Goal: Transaction & Acquisition: Purchase product/service

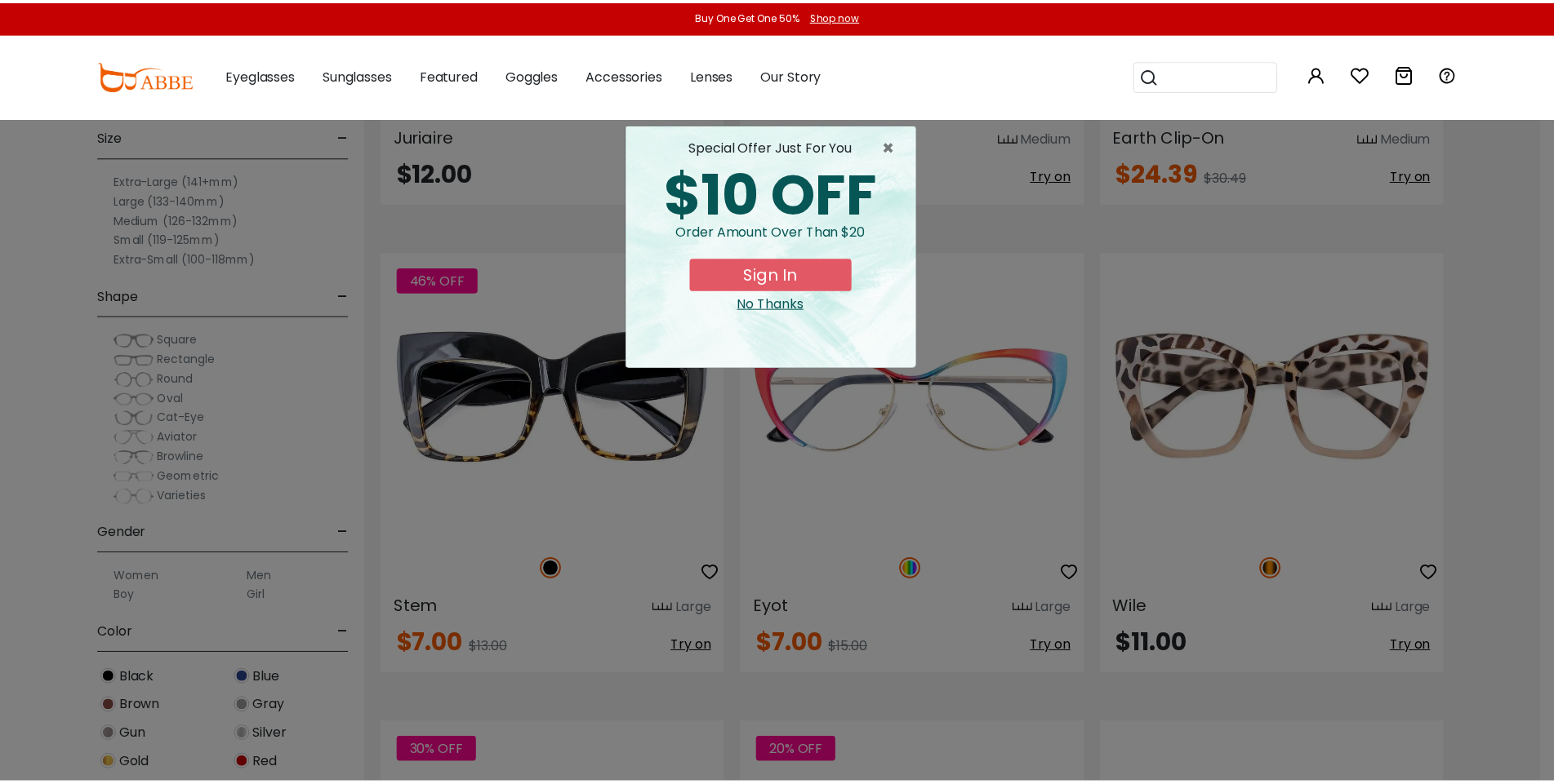
scroll to position [3059, 0]
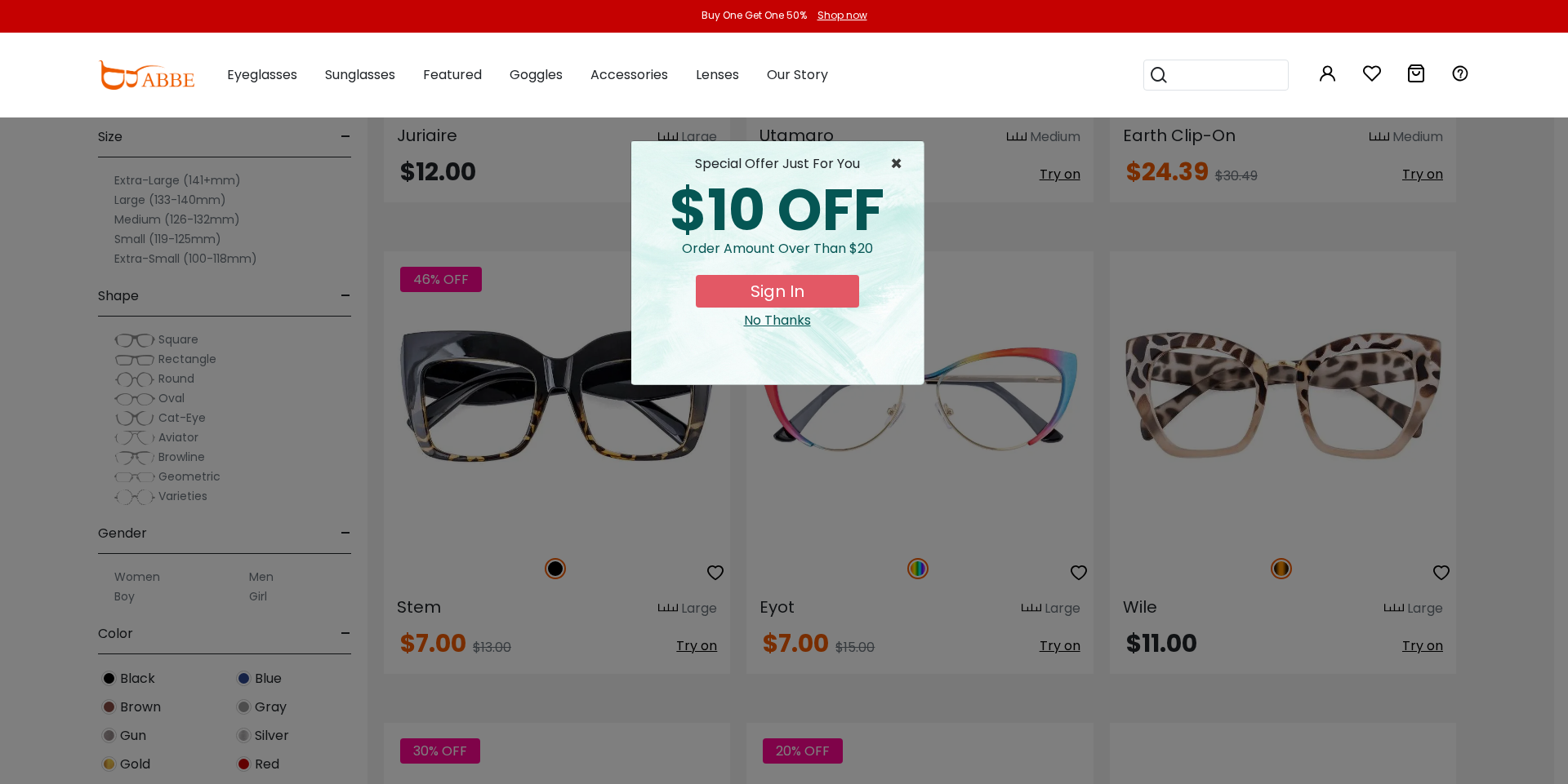
click at [901, 163] on span "×" at bounding box center [899, 164] width 20 height 19
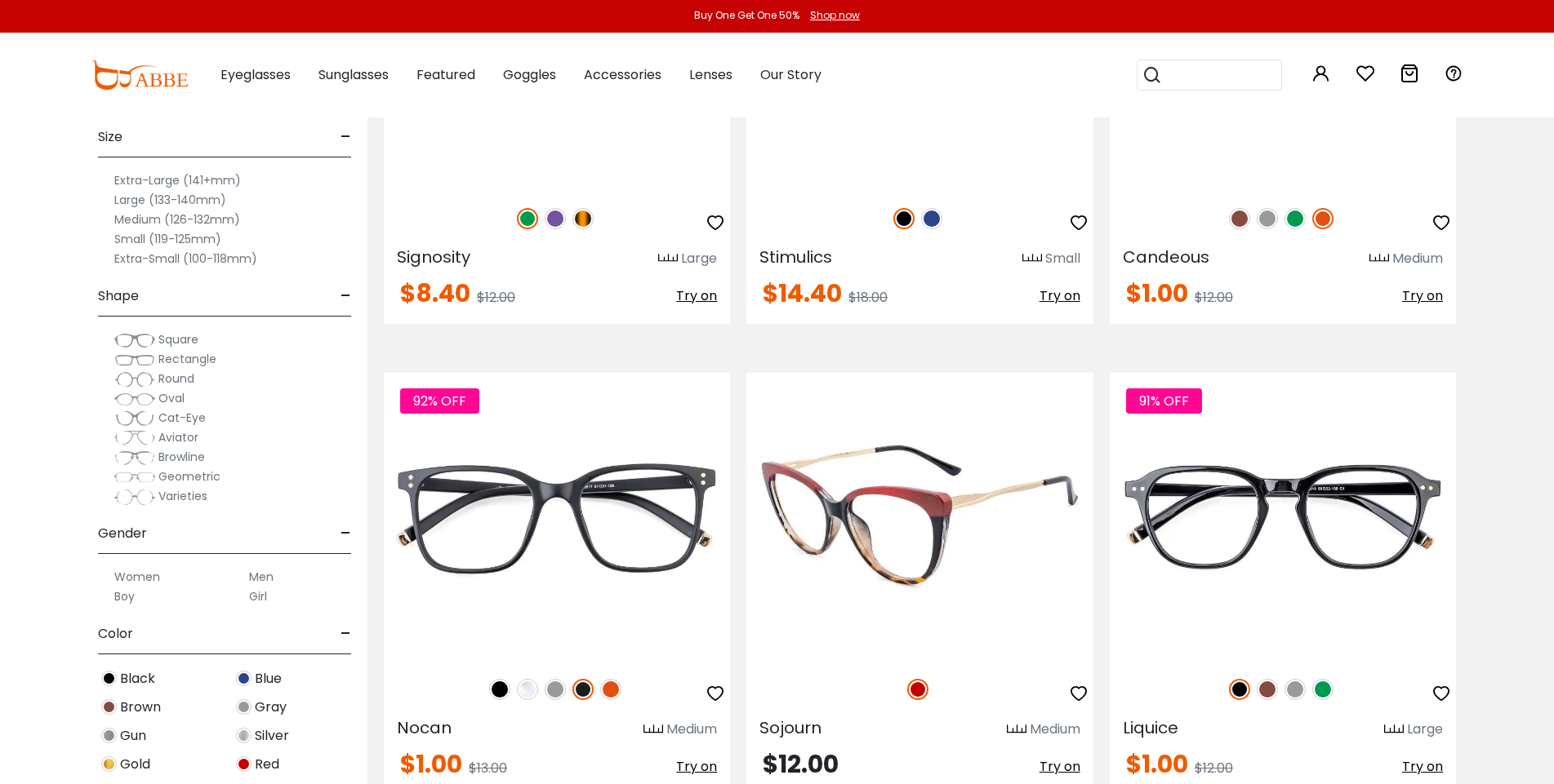
scroll to position [4941, 0]
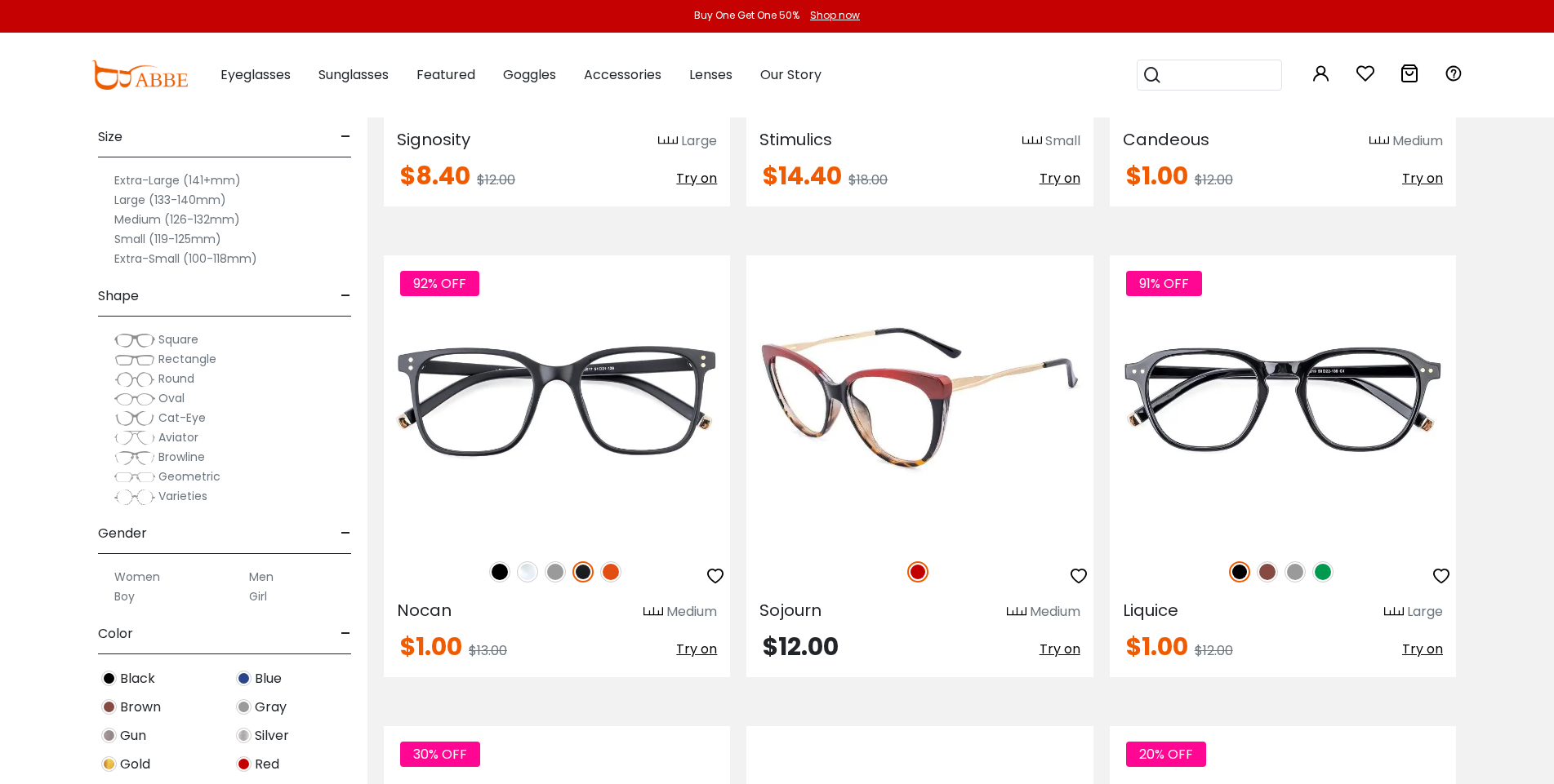
click at [1002, 452] on img at bounding box center [919, 400] width 347 height 289
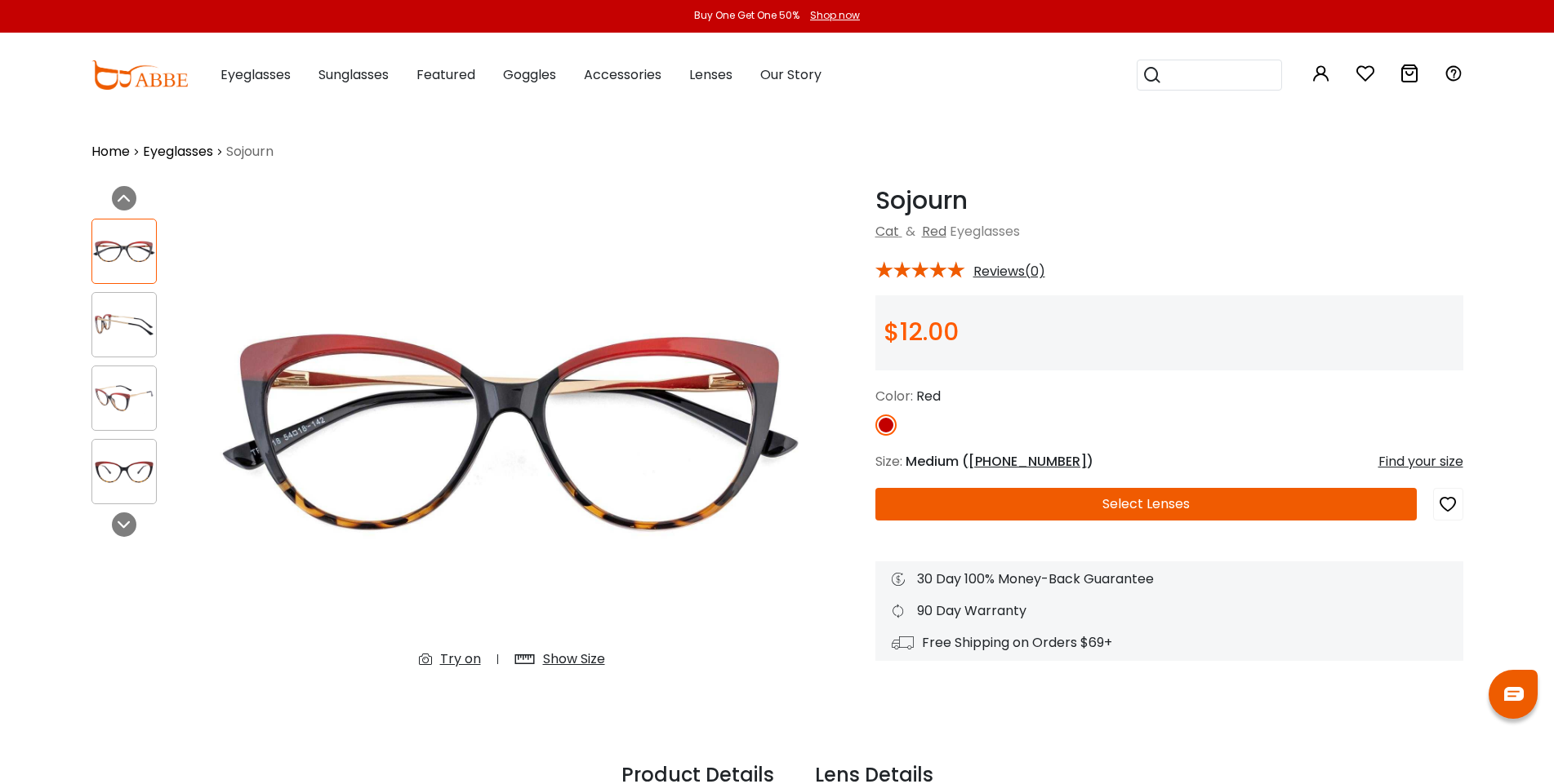
click at [1139, 507] on button "Select Lenses" at bounding box center [1145, 504] width 541 height 33
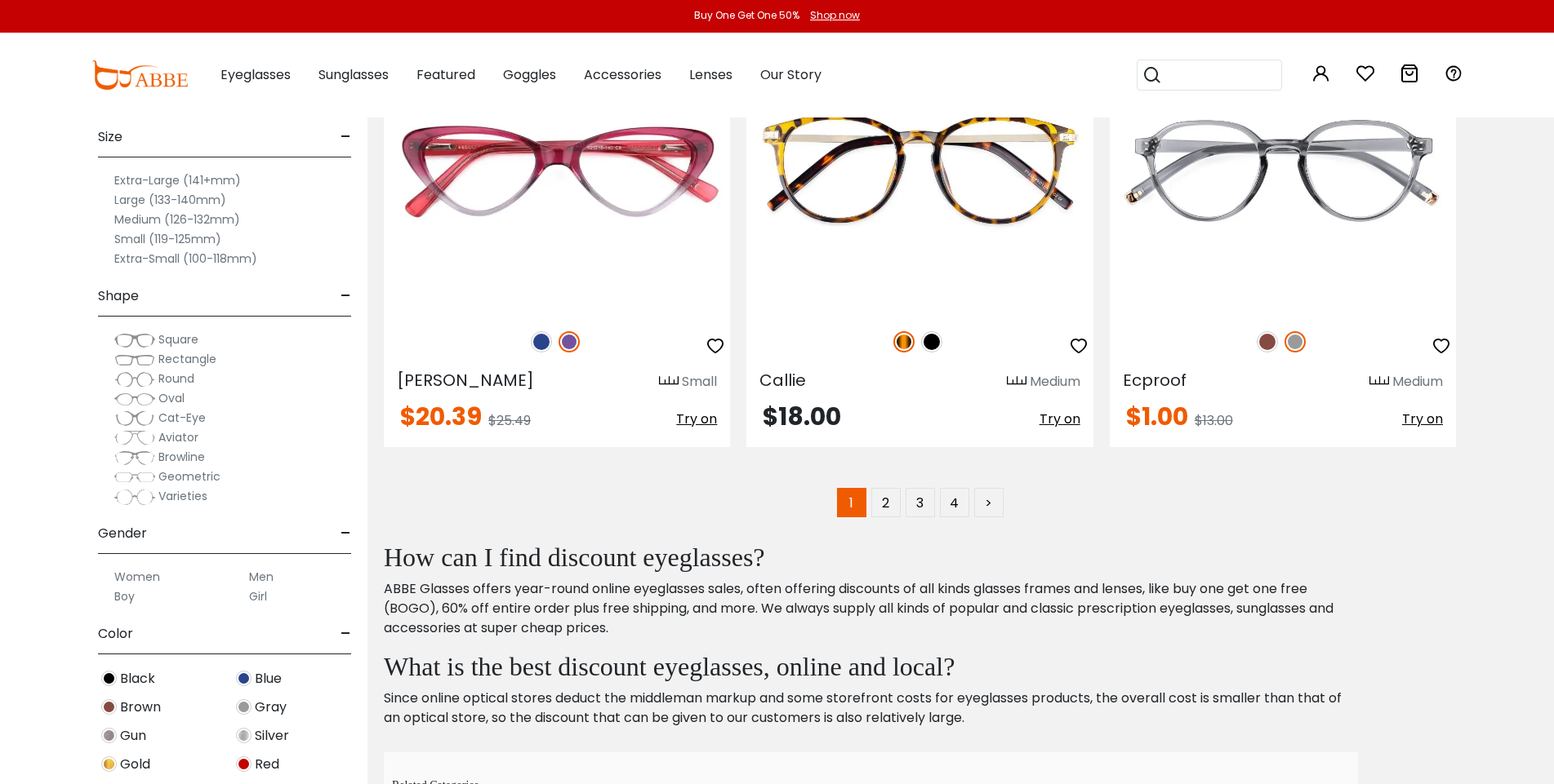
scroll to position [9417, 0]
click at [896, 504] on link "2" at bounding box center [886, 502] width 30 height 30
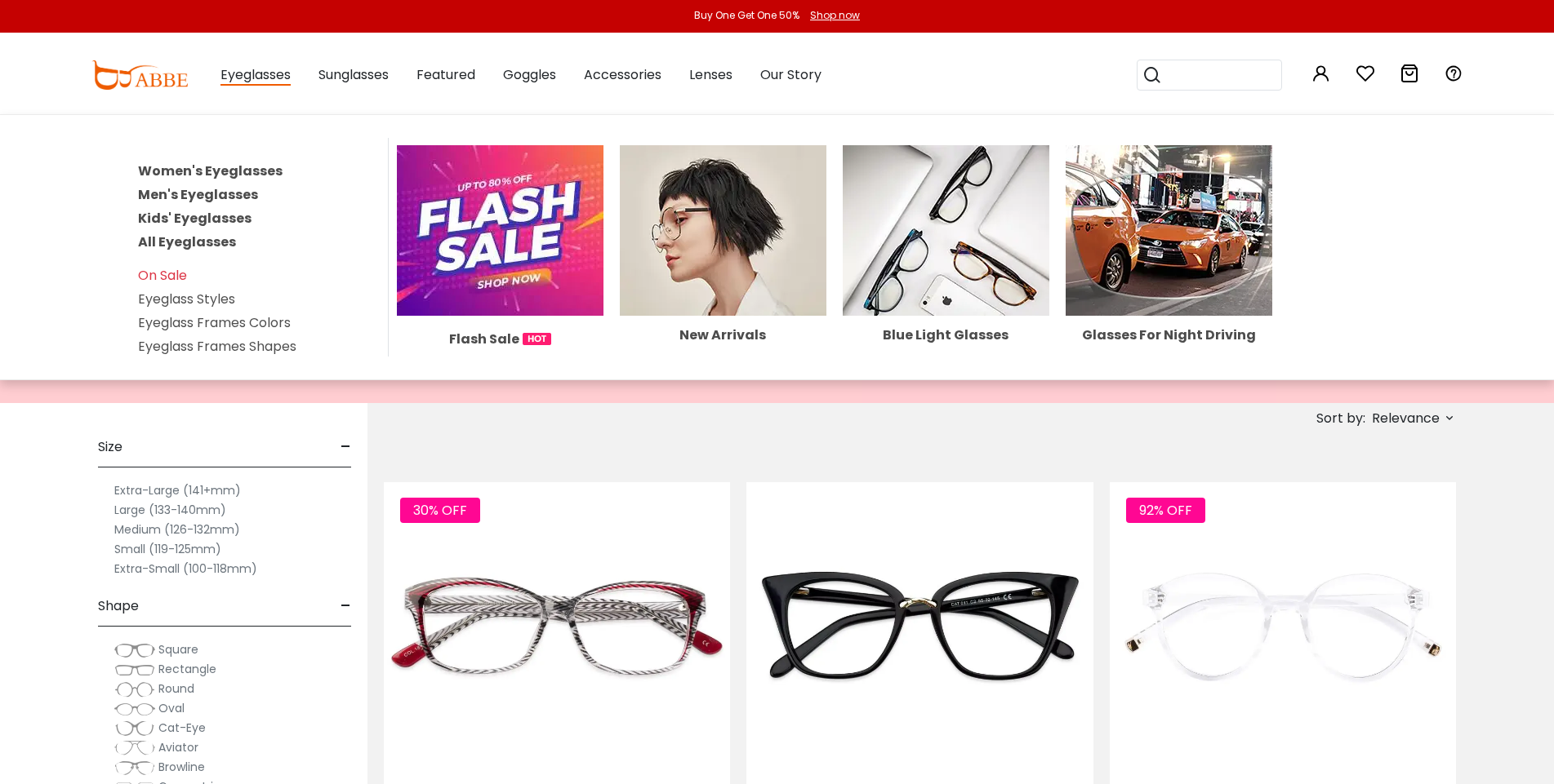
click at [253, 165] on link "Women's Eyeglasses" at bounding box center [210, 171] width 145 height 19
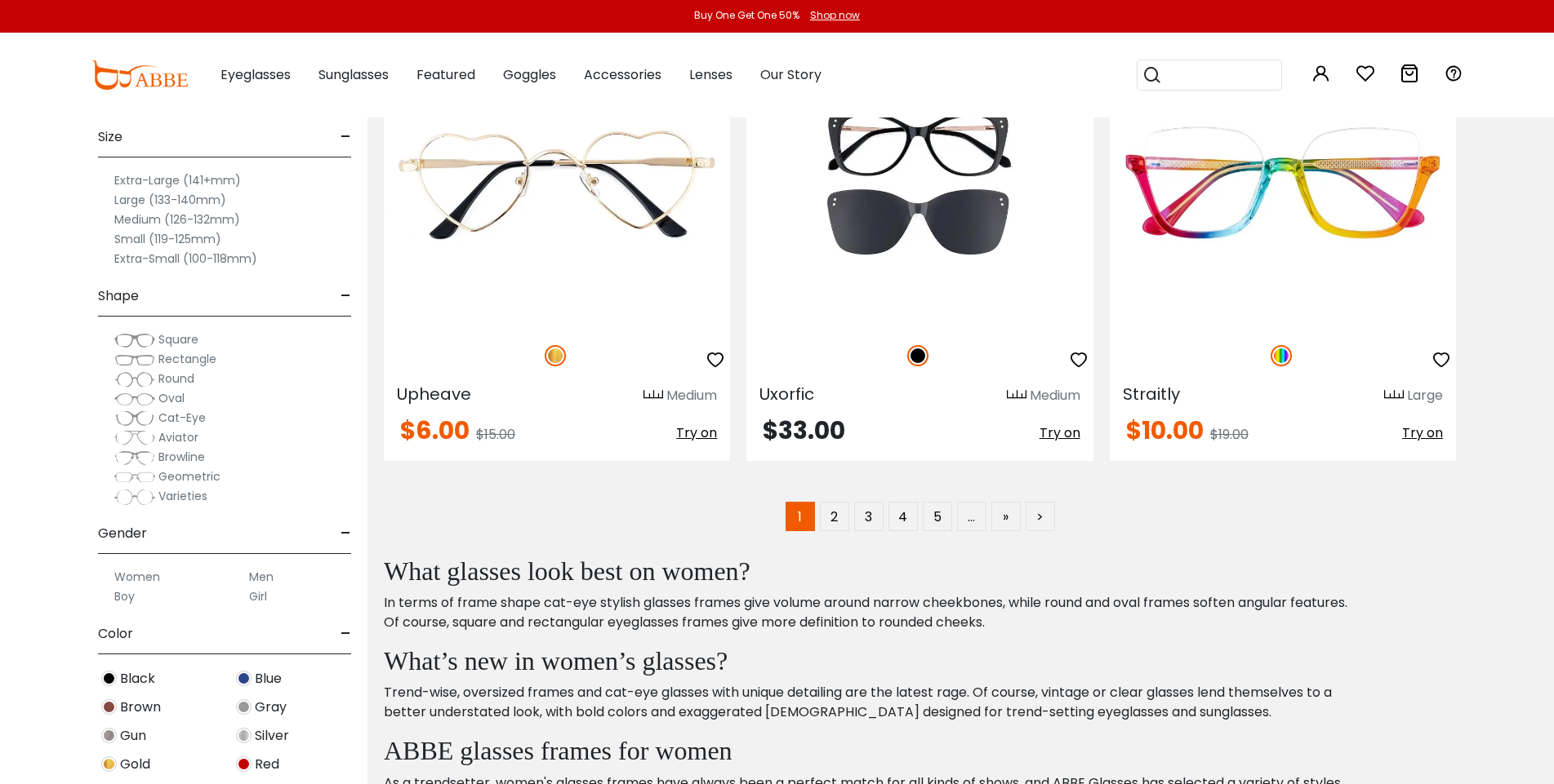
scroll to position [9413, 0]
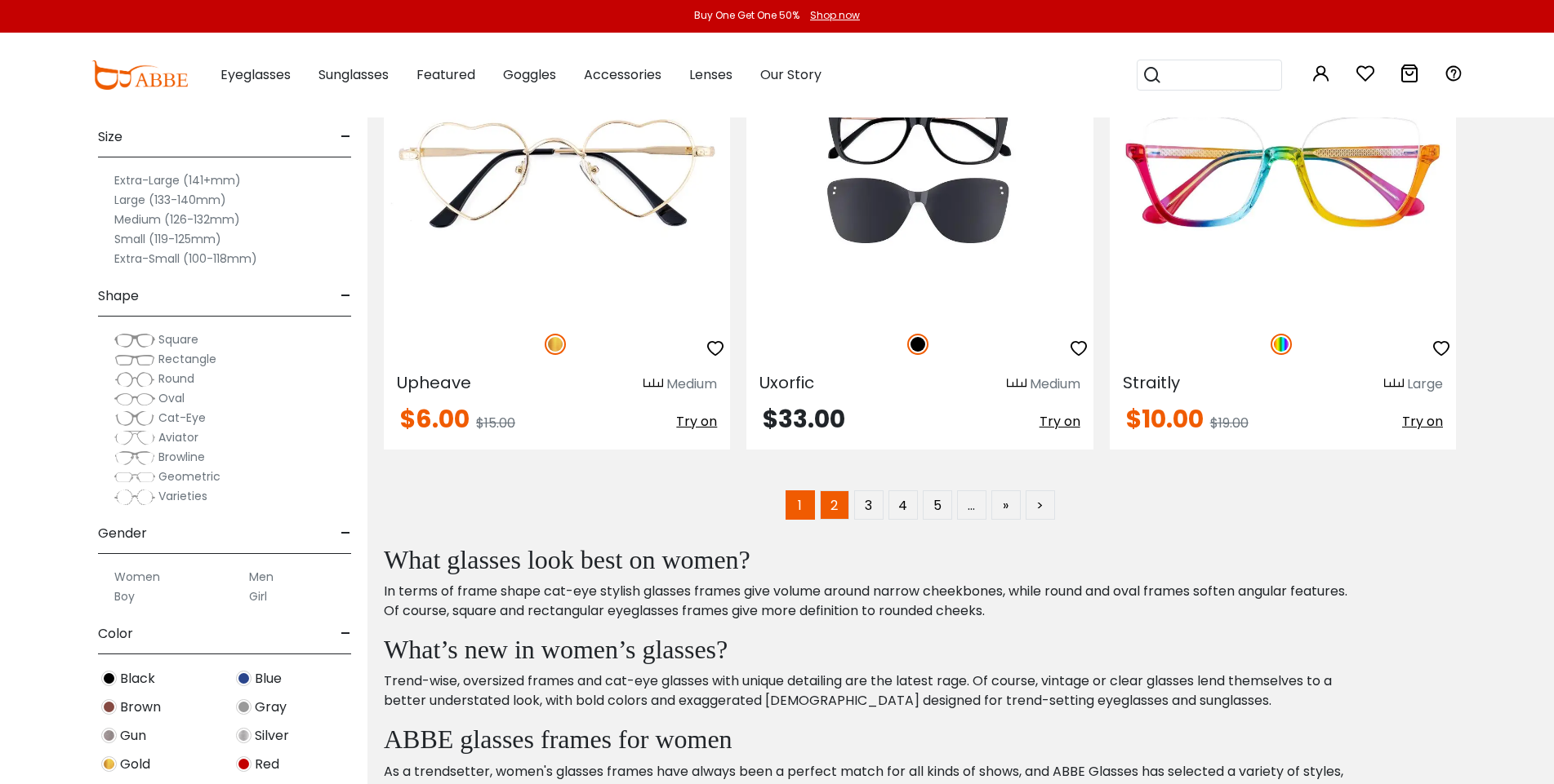
click at [820, 506] on link "2" at bounding box center [834, 504] width 30 height 30
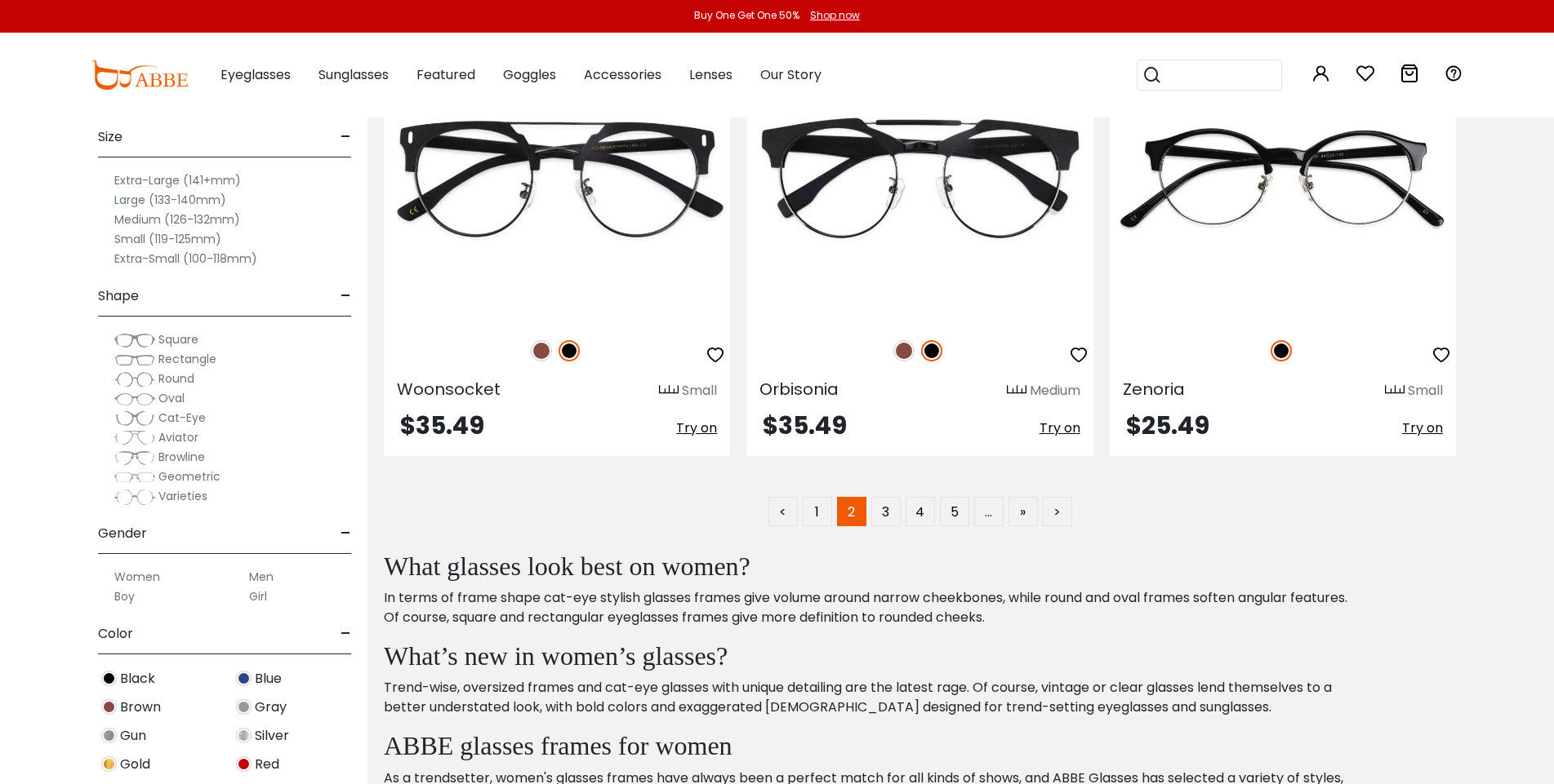
scroll to position [9413, 0]
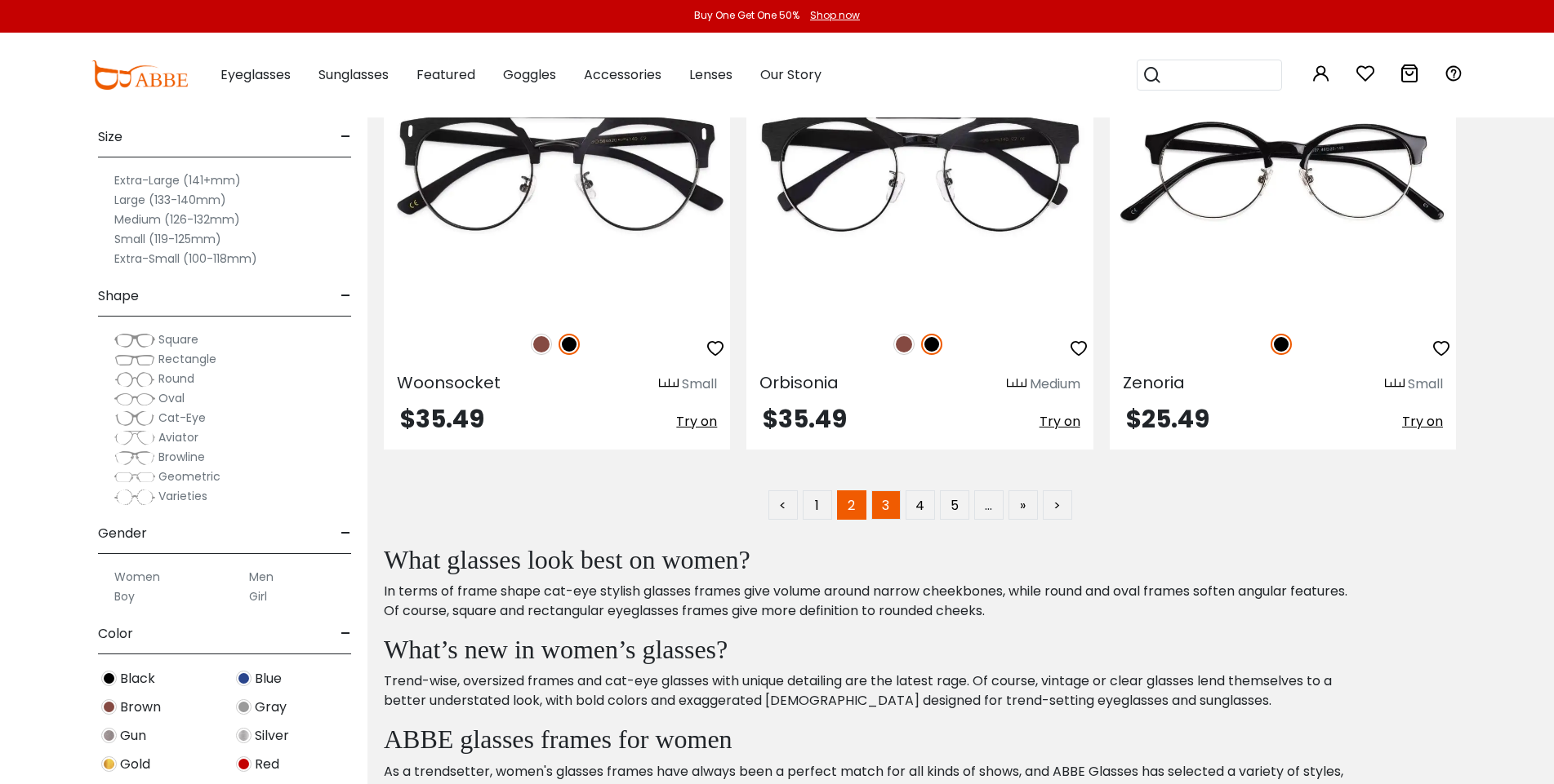
click at [891, 506] on link "3" at bounding box center [886, 504] width 30 height 30
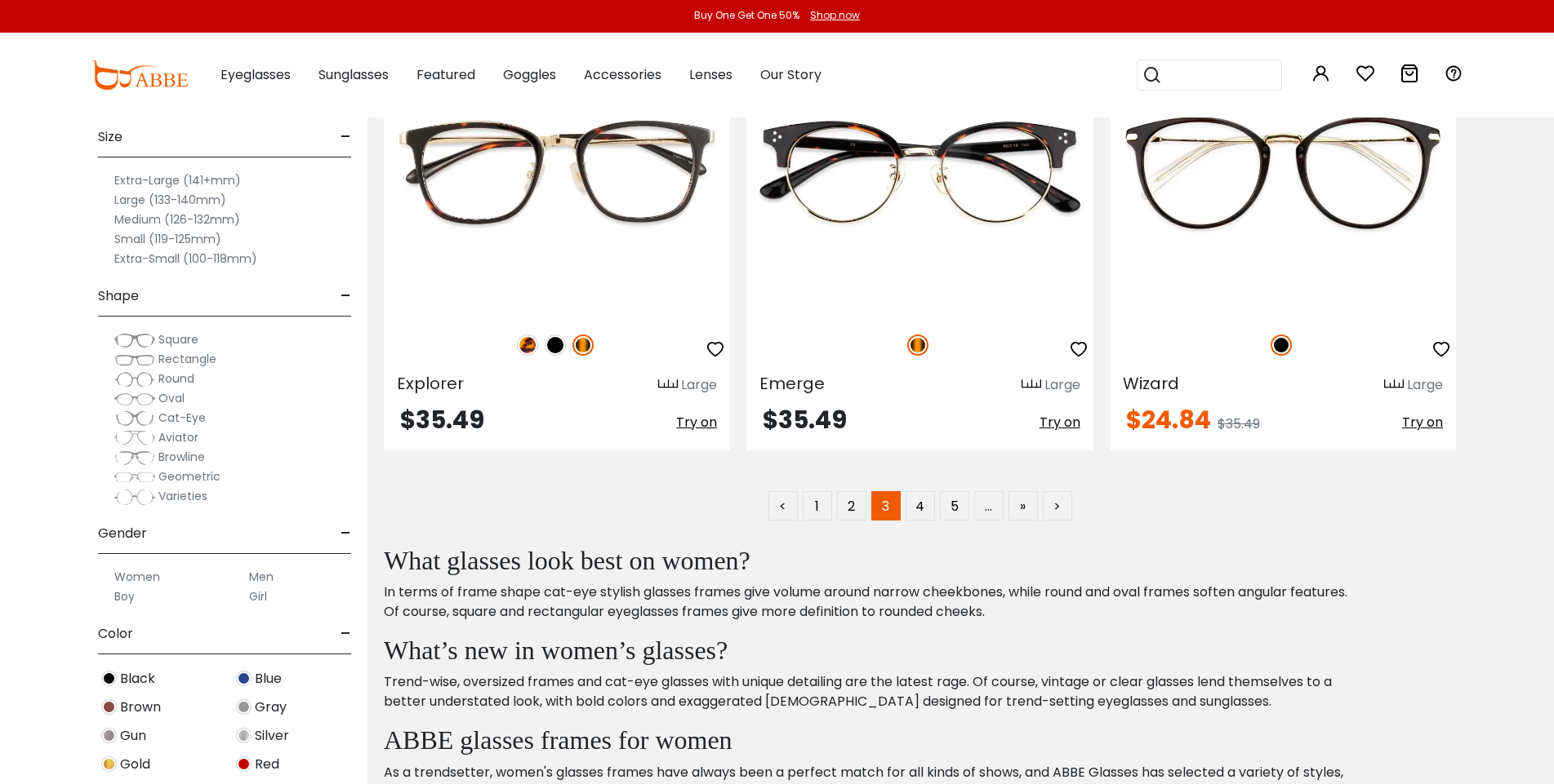
scroll to position [9413, 0]
click at [921, 506] on link "4" at bounding box center [920, 504] width 30 height 30
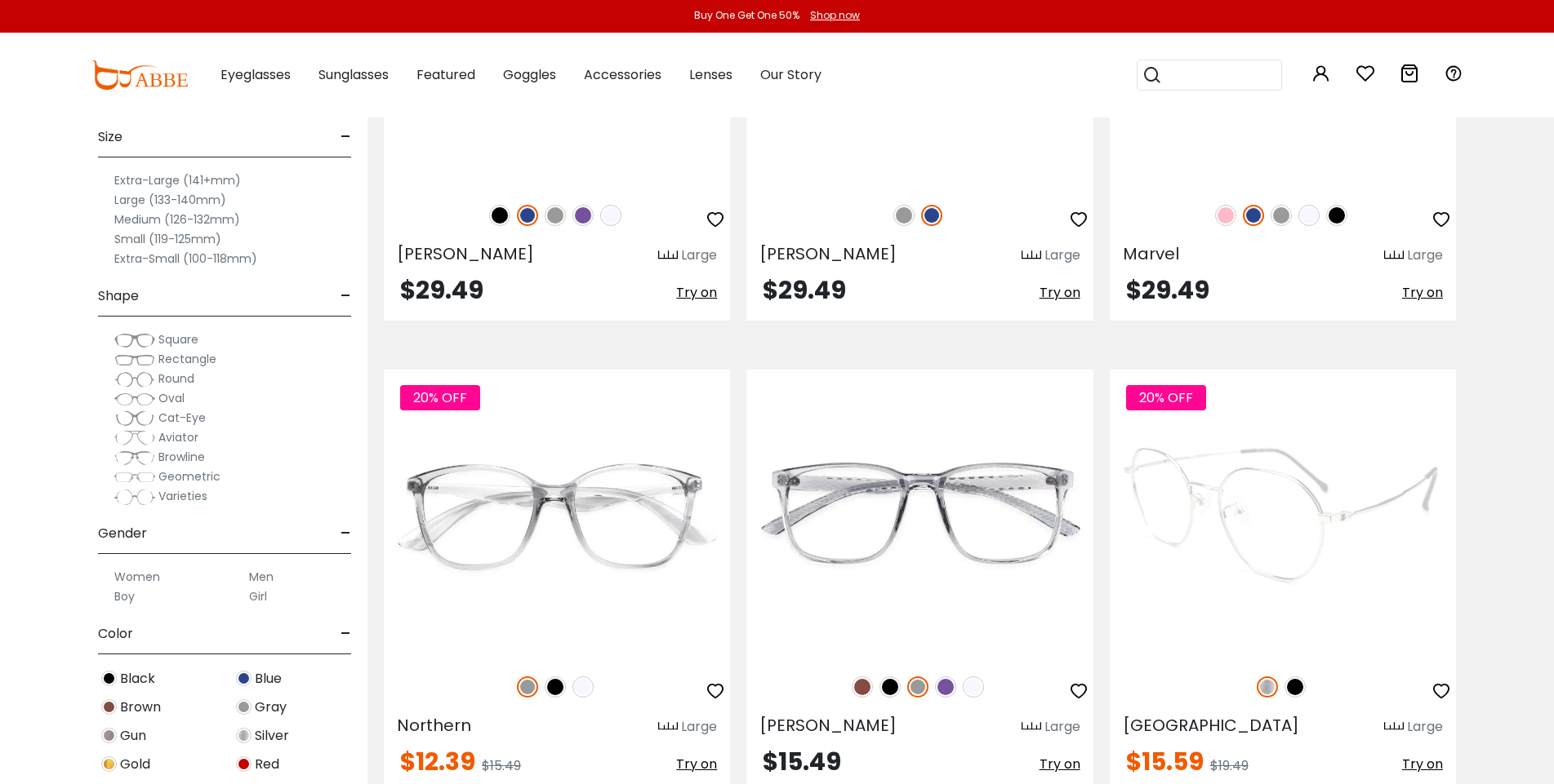
scroll to position [2942, 0]
